Goal: Navigation & Orientation: Find specific page/section

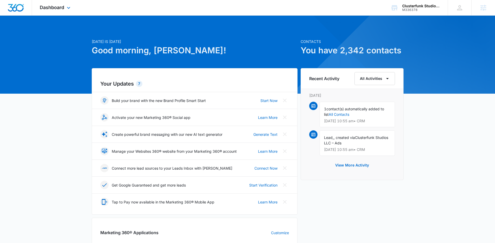
click at [64, 7] on div "Dashboard Apps Reputation CRM Email Social Payments POS Content Ads Intelligenc…" at bounding box center [56, 7] width 48 height 15
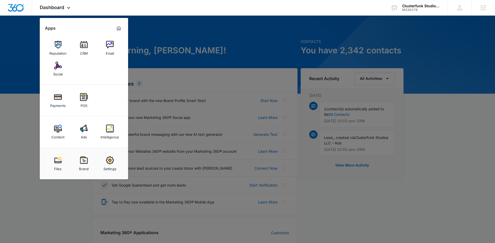
click at [239, 41] on div at bounding box center [247, 121] width 495 height 243
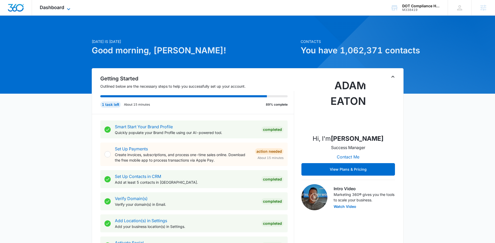
click at [66, 8] on icon at bounding box center [68, 9] width 6 height 6
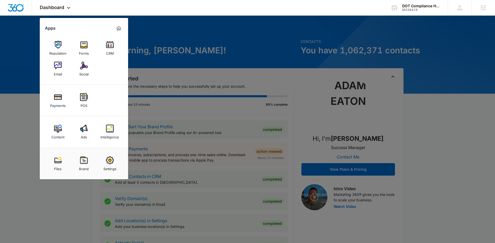
click at [38, 78] on div at bounding box center [247, 121] width 495 height 243
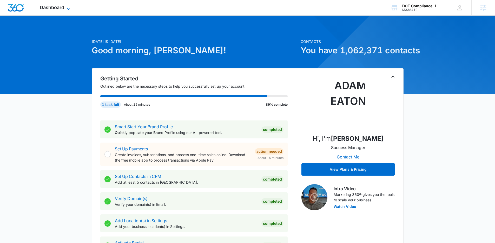
click at [61, 8] on span "Dashboard" at bounding box center [52, 7] width 24 height 5
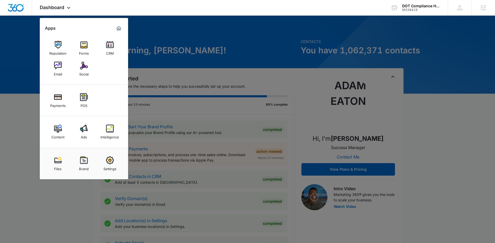
click at [16, 97] on div at bounding box center [247, 121] width 495 height 243
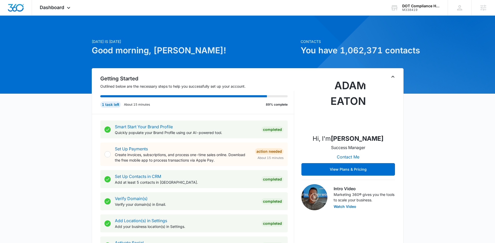
click at [141, 16] on div at bounding box center [247, 55] width 495 height 78
click at [68, 7] on icon at bounding box center [68, 9] width 6 height 6
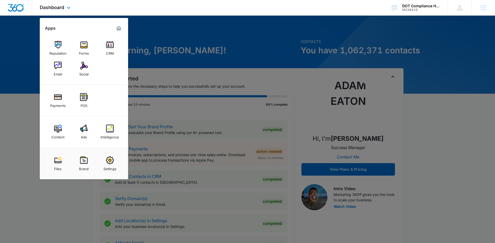
click at [83, 35] on div "Reputation Forms CRM Email Social" at bounding box center [84, 58] width 88 height 52
click at [106, 126] on img at bounding box center [110, 128] width 8 height 8
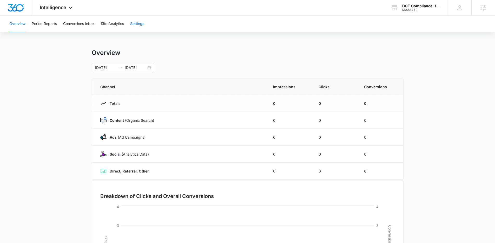
click at [142, 24] on button "Settings" at bounding box center [137, 24] width 14 height 17
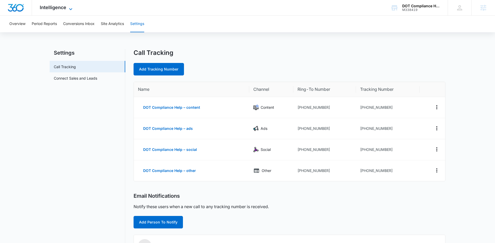
click at [59, 7] on span "Intelligence" at bounding box center [53, 7] width 26 height 5
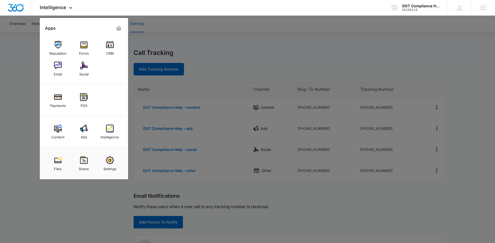
click at [229, 66] on div at bounding box center [247, 121] width 495 height 243
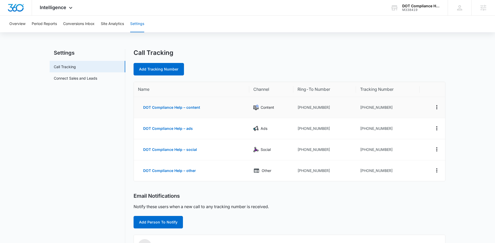
click at [392, 106] on td "+19182178856" at bounding box center [388, 107] width 64 height 21
drag, startPoint x: 327, startPoint y: 107, endPoint x: 300, endPoint y: 105, distance: 27.1
click at [300, 105] on td "+19183989187" at bounding box center [324, 107] width 63 height 21
click at [372, 109] on td "+19182178856" at bounding box center [388, 107] width 64 height 21
drag, startPoint x: 390, startPoint y: 108, endPoint x: 364, endPoint y: 107, distance: 26.0
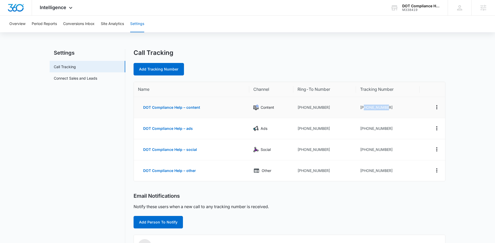
click at [364, 107] on td "+19182178856" at bounding box center [388, 107] width 64 height 21
drag, startPoint x: 390, startPoint y: 171, endPoint x: 364, endPoint y: 170, distance: 25.7
click at [364, 170] on td "+19182215632" at bounding box center [388, 170] width 64 height 21
drag, startPoint x: 389, startPoint y: 128, endPoint x: 365, endPoint y: 126, distance: 24.4
click at [365, 126] on td "+19182210297" at bounding box center [388, 128] width 64 height 21
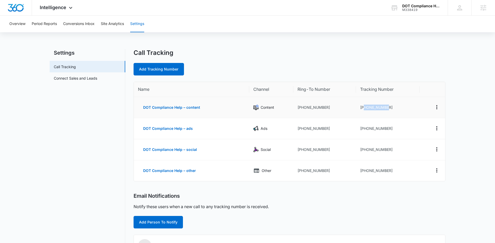
drag, startPoint x: 396, startPoint y: 108, endPoint x: 364, endPoint y: 108, distance: 31.7
click at [364, 108] on td "+19182178856" at bounding box center [388, 107] width 64 height 21
drag, startPoint x: 385, startPoint y: 145, endPoint x: 389, endPoint y: 148, distance: 4.9
click at [385, 145] on td "+19182215472" at bounding box center [388, 149] width 64 height 21
drag, startPoint x: 380, startPoint y: 150, endPoint x: 230, endPoint y: 148, distance: 149.9
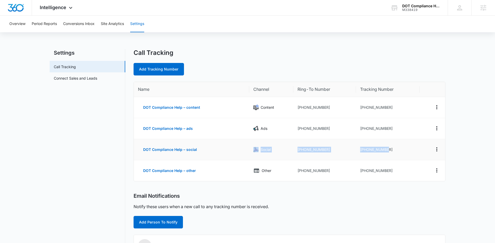
click at [230, 148] on tr "DOT Compliance Help – social Social +19183989187 +19182215472" at bounding box center [289, 149] width 311 height 21
click at [266, 152] on p "Social" at bounding box center [266, 149] width 10 height 6
drag, startPoint x: 381, startPoint y: 150, endPoint x: 355, endPoint y: 149, distance: 26.0
click at [356, 149] on td "+19182215472" at bounding box center [388, 149] width 64 height 21
click at [355, 149] on td "+19183989187" at bounding box center [324, 149] width 63 height 21
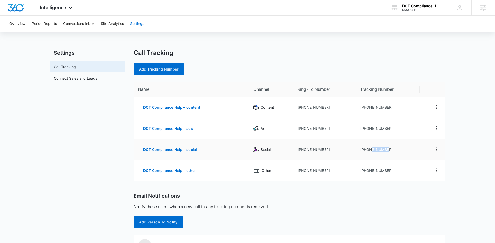
drag, startPoint x: 390, startPoint y: 150, endPoint x: 371, endPoint y: 151, distance: 19.2
click at [371, 151] on td "+19182215472" at bounding box center [388, 149] width 64 height 21
click at [376, 152] on td "+19182215472" at bounding box center [388, 149] width 64 height 21
click at [72, 9] on icon at bounding box center [71, 9] width 6 height 6
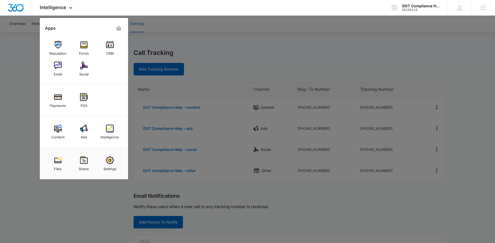
click at [271, 46] on div at bounding box center [247, 121] width 495 height 243
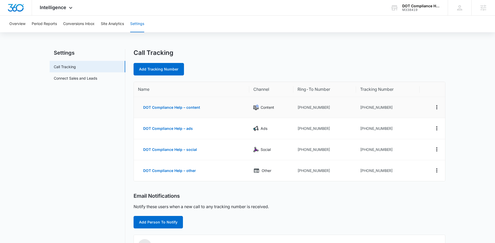
click at [365, 107] on td "+19182178856" at bounding box center [388, 107] width 64 height 21
drag, startPoint x: 370, startPoint y: 108, endPoint x: 365, endPoint y: 108, distance: 5.5
click at [365, 108] on td "+19182178856" at bounding box center [388, 107] width 64 height 21
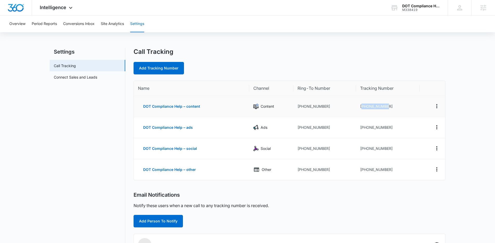
click at [370, 107] on td "+19182178856" at bounding box center [388, 106] width 64 height 21
drag, startPoint x: 370, startPoint y: 106, endPoint x: 366, endPoint y: 107, distance: 3.7
click at [366, 107] on td "+19182178856" at bounding box center [388, 106] width 64 height 21
click at [368, 107] on td "+19182178856" at bounding box center [388, 106] width 64 height 21
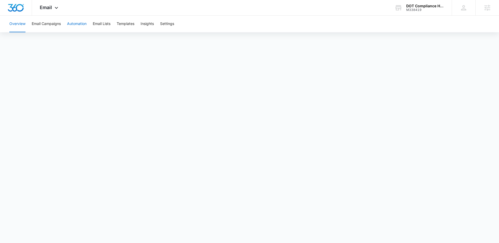
click at [71, 20] on button "Automation" at bounding box center [76, 24] width 19 height 17
click at [55, 24] on button "Email Campaigns" at bounding box center [46, 24] width 29 height 17
click at [60, 8] on div "Email Apps Reputation Forms CRM Email Social Payments POS Content Ads Intellige…" at bounding box center [49, 7] width 35 height 15
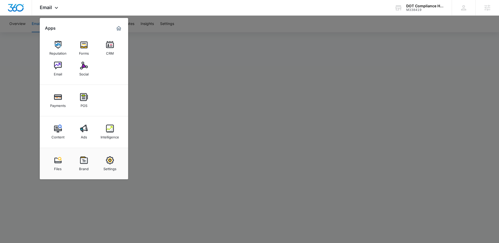
click at [231, 72] on div at bounding box center [249, 121] width 499 height 243
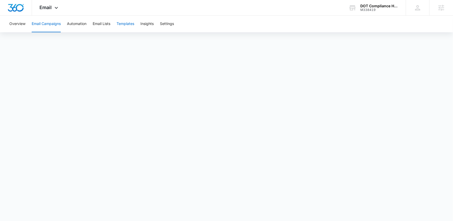
click at [131, 24] on button "Templates" at bounding box center [126, 24] width 18 height 17
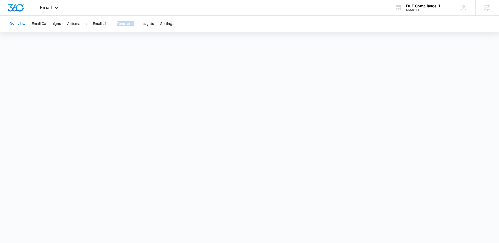
click at [124, 25] on button "Templates" at bounding box center [126, 24] width 18 height 17
click at [39, 25] on button "Email Campaigns" at bounding box center [46, 24] width 29 height 17
click at [47, 8] on span "Email" at bounding box center [46, 7] width 12 height 5
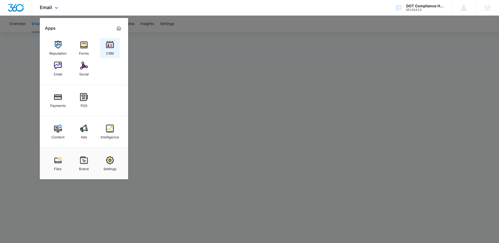
click at [107, 45] on img at bounding box center [110, 45] width 8 height 8
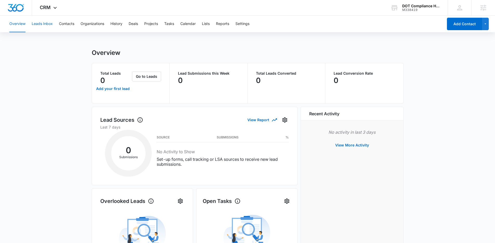
click at [46, 25] on button "Leads Inbox" at bounding box center [42, 24] width 21 height 17
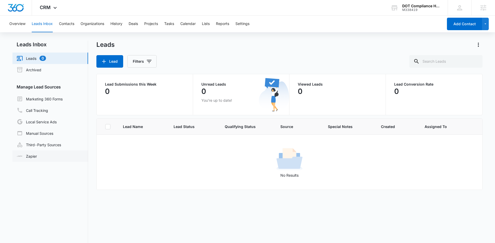
click at [29, 154] on link "Zapier" at bounding box center [27, 155] width 20 height 5
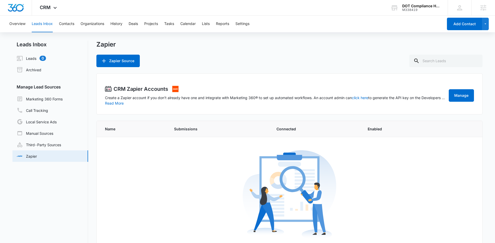
click at [134, 92] on h2 "CRM Zapier Accounts" at bounding box center [141, 89] width 55 height 8
click at [134, 91] on h2 "CRM Zapier Accounts" at bounding box center [141, 89] width 55 height 8
click at [147, 99] on p "Create a Zapier account if you don’t already have one and integrate with Market…" at bounding box center [275, 97] width 341 height 5
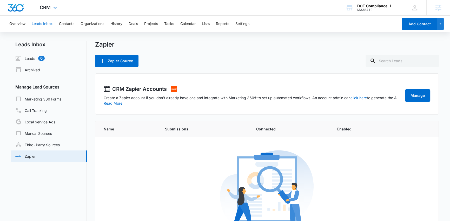
click at [58, 6] on div "CRM Apps Reputation Forms CRM Email Social Payments POS Content Ads Intelligenc…" at bounding box center [49, 7] width 34 height 15
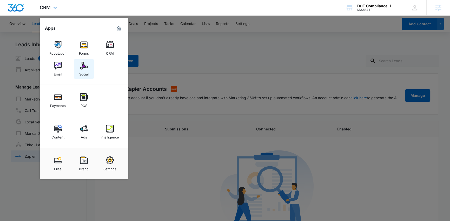
click at [80, 66] on img at bounding box center [84, 66] width 8 height 8
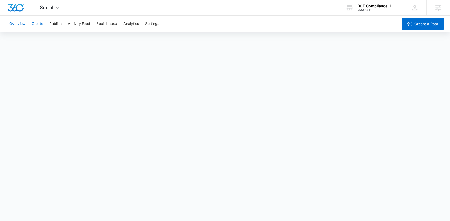
click at [40, 23] on button "Create" at bounding box center [37, 24] width 11 height 17
click at [159, 21] on button "Settings" at bounding box center [152, 24] width 14 height 17
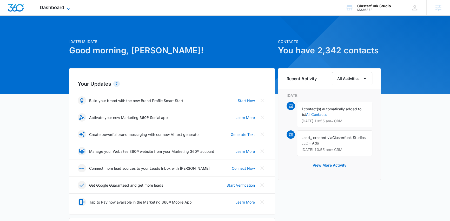
click at [68, 6] on icon at bounding box center [68, 9] width 6 height 6
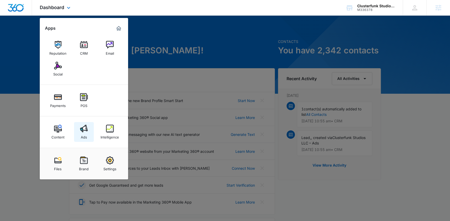
click at [83, 129] on img at bounding box center [84, 128] width 8 height 8
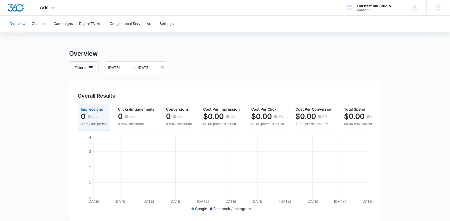
click at [53, 11] on div "Ads Apps Reputation CRM Email Social Payments POS Content Ads Intelligence File…" at bounding box center [48, 7] width 32 height 15
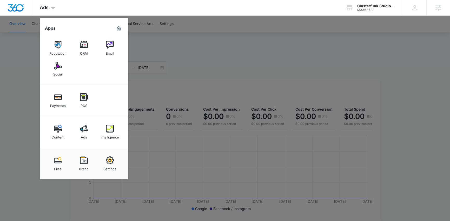
click at [30, 64] on div at bounding box center [225, 110] width 450 height 221
